Goal: Information Seeking & Learning: Learn about a topic

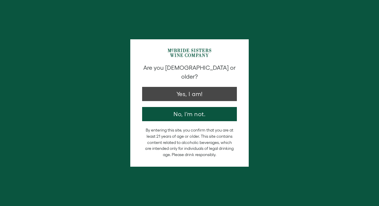
click at [190, 87] on button "Yes, I am!" at bounding box center [189, 94] width 95 height 14
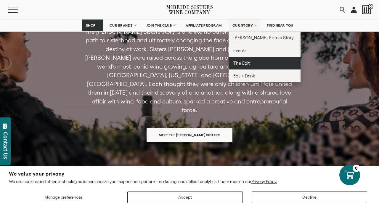
scroll to position [1651, 0]
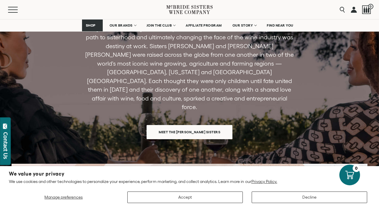
click at [208, 126] on span "Meet the [PERSON_NAME] Sisters" at bounding box center [189, 132] width 82 height 12
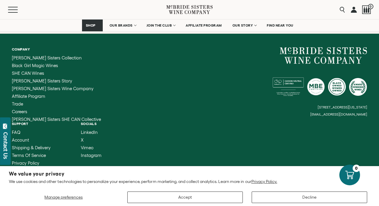
scroll to position [1111, 0]
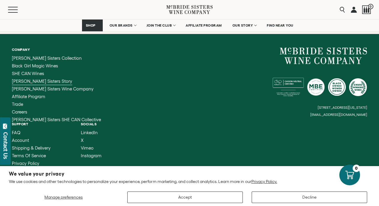
click at [47, 79] on span "[PERSON_NAME] Sisters Story" at bounding box center [42, 81] width 60 height 5
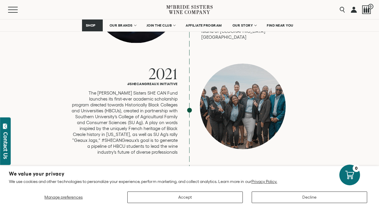
scroll to position [1516, 0]
